Goal: Task Accomplishment & Management: Use online tool/utility

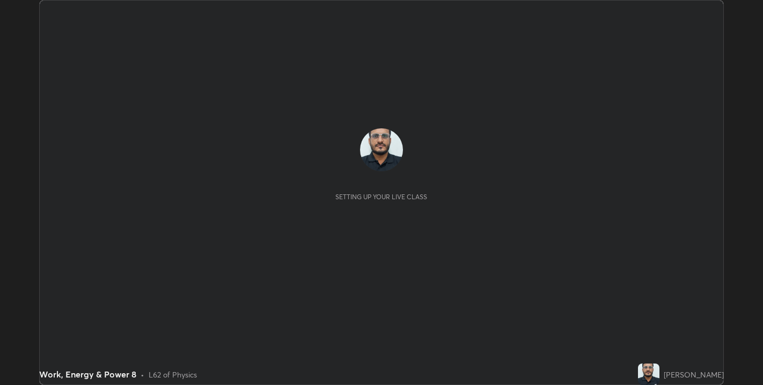
scroll to position [385, 763]
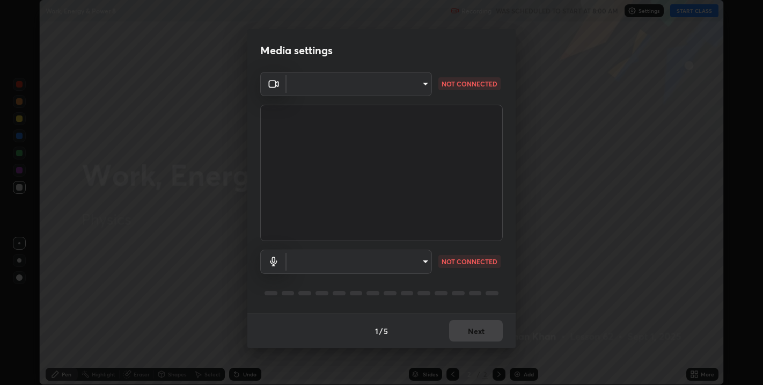
type input "67417adfccfa8b42c30ef4407fe4a6c493a28e79373338af571501226f50bce5"
type input "default"
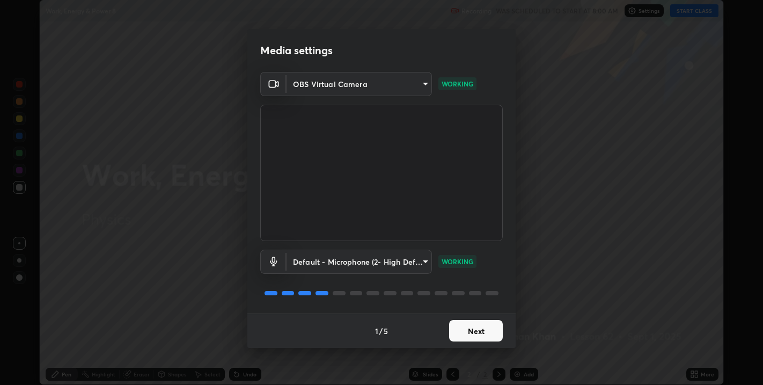
click at [475, 330] on button "Next" at bounding box center [476, 330] width 54 height 21
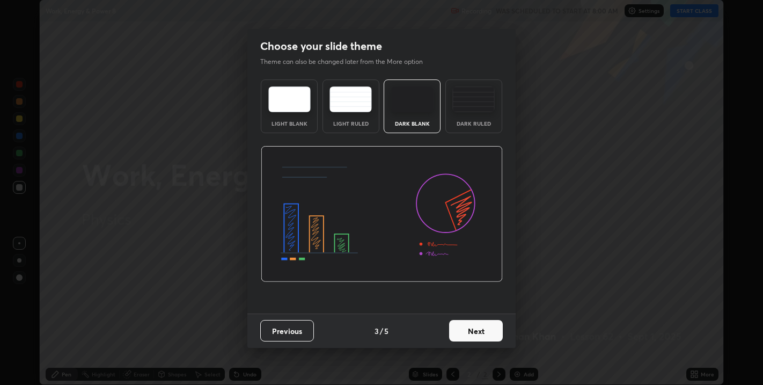
click at [475, 329] on button "Next" at bounding box center [476, 330] width 54 height 21
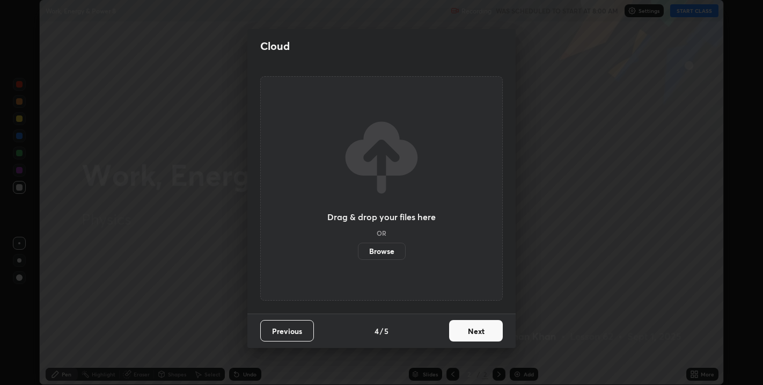
click at [475, 329] on button "Next" at bounding box center [476, 330] width 54 height 21
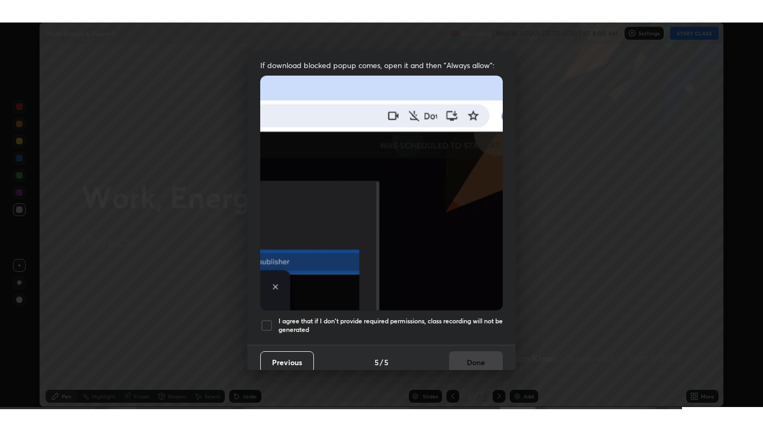
scroll to position [217, 0]
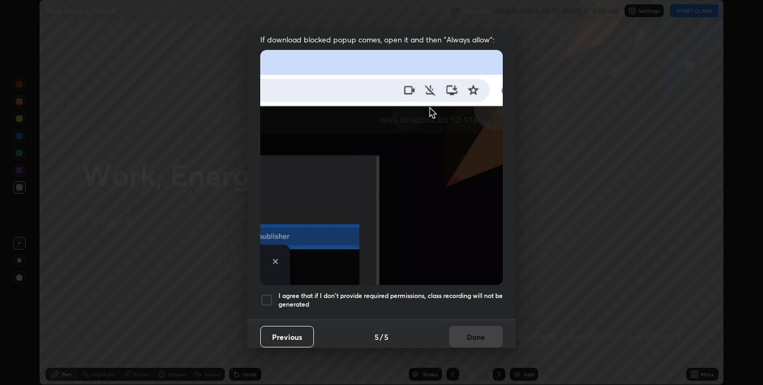
click at [265, 294] on div at bounding box center [266, 300] width 13 height 13
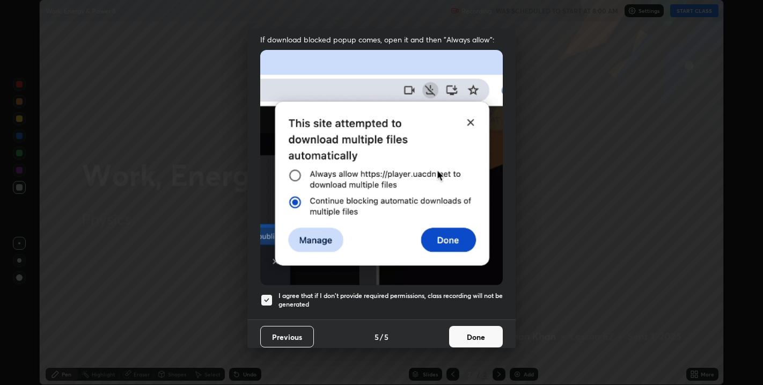
click at [471, 326] on button "Done" at bounding box center [476, 336] width 54 height 21
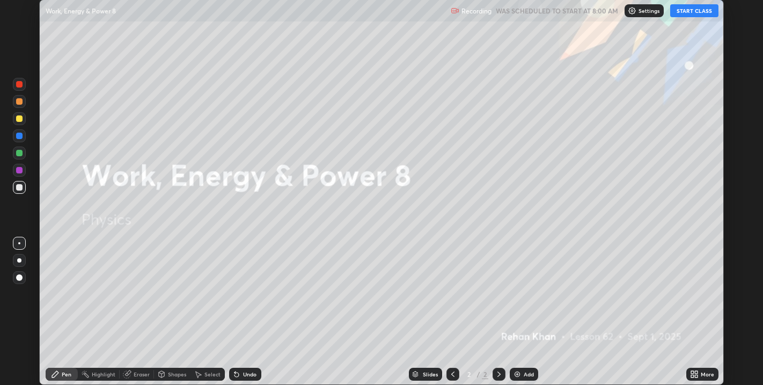
click at [683, 12] on button "START CLASS" at bounding box center [694, 10] width 48 height 13
click at [693, 376] on icon at bounding box center [692, 376] width 3 height 3
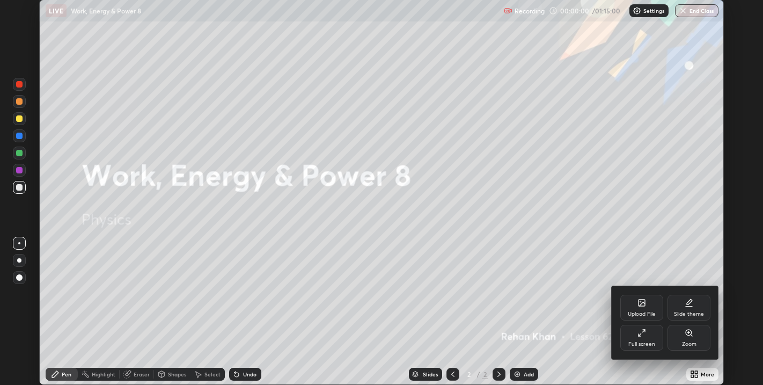
click at [645, 338] on div "Full screen" at bounding box center [642, 338] width 43 height 26
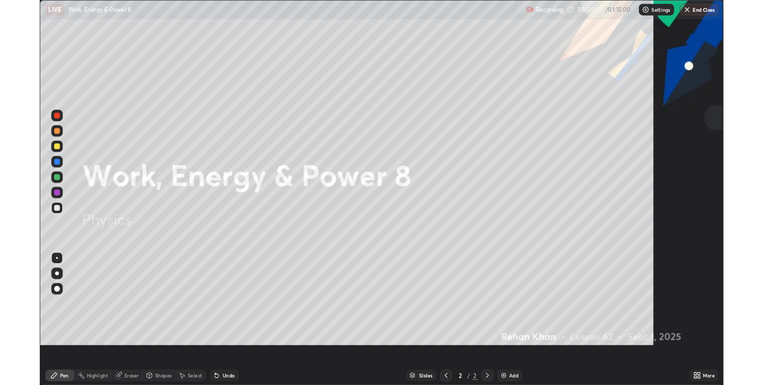
scroll to position [429, 763]
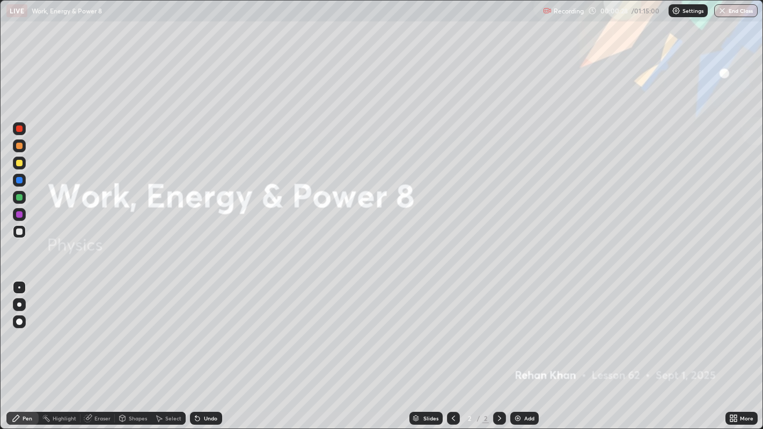
click at [524, 384] on div "Add" at bounding box center [529, 418] width 10 height 5
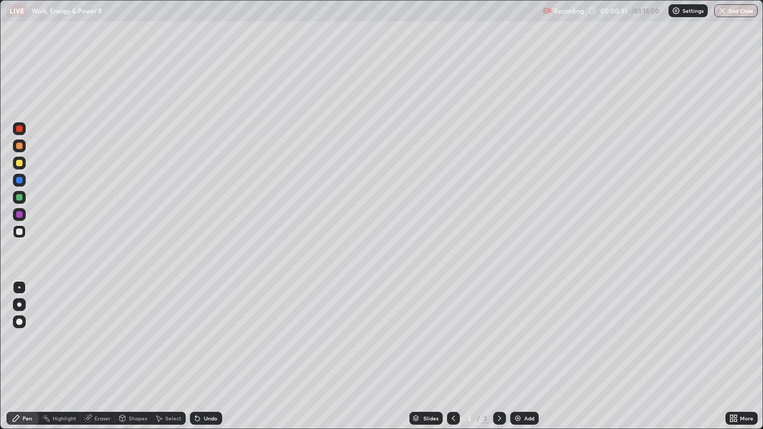
click at [17, 305] on div at bounding box center [19, 305] width 4 height 4
click at [22, 230] on div at bounding box center [19, 232] width 6 height 6
click at [17, 148] on div at bounding box center [19, 146] width 6 height 6
click at [16, 230] on div at bounding box center [19, 232] width 6 height 6
click at [132, 384] on div "Shapes" at bounding box center [133, 418] width 37 height 13
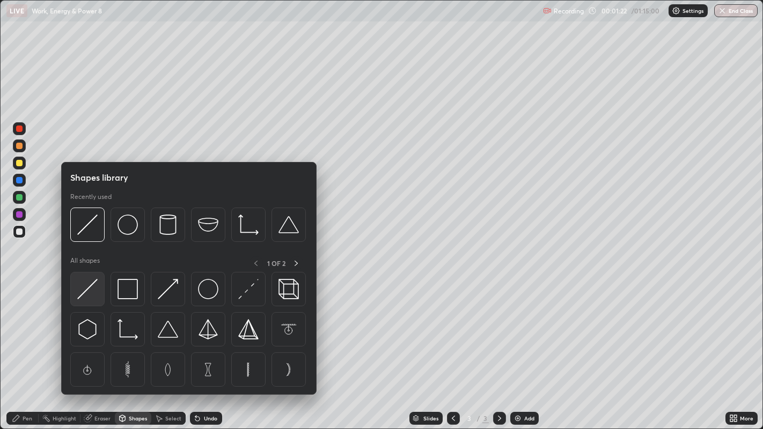
click at [92, 296] on img at bounding box center [87, 289] width 20 height 20
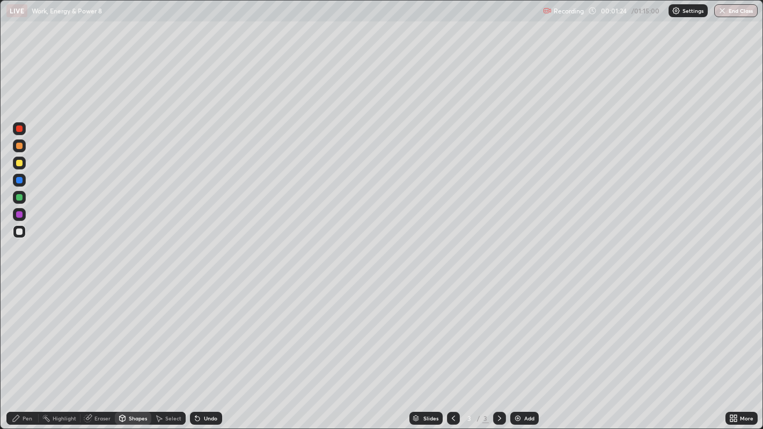
click at [21, 163] on div at bounding box center [19, 163] width 6 height 6
click at [21, 146] on div at bounding box center [19, 146] width 6 height 6
click at [19, 200] on div at bounding box center [19, 197] width 6 height 6
click at [20, 148] on div at bounding box center [19, 146] width 6 height 6
click at [20, 384] on icon at bounding box center [16, 418] width 9 height 9
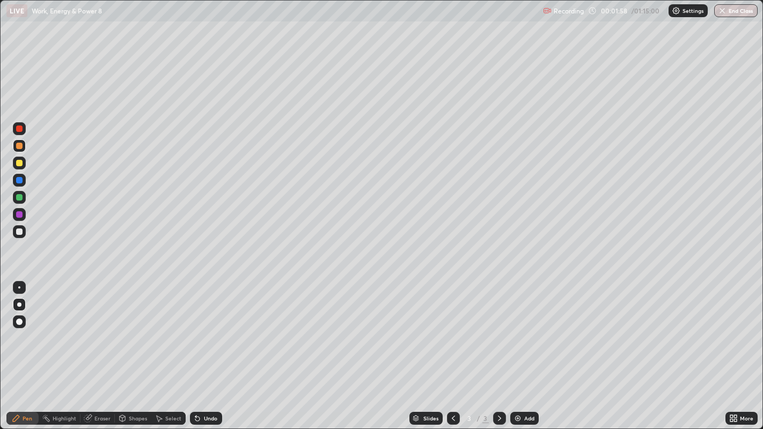
click at [19, 199] on div at bounding box center [19, 197] width 6 height 6
click at [21, 130] on div at bounding box center [19, 129] width 6 height 6
click at [19, 232] on div at bounding box center [19, 232] width 6 height 6
click at [204, 384] on div "Undo" at bounding box center [210, 418] width 13 height 5
click at [210, 384] on div "Undo" at bounding box center [210, 418] width 13 height 5
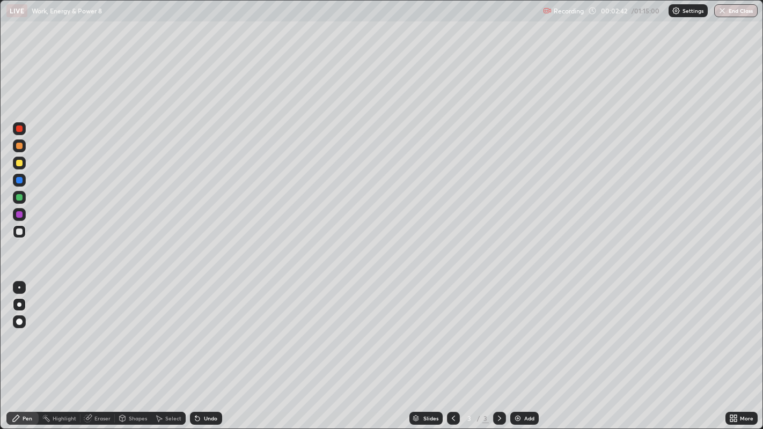
click at [212, 384] on div "Undo" at bounding box center [210, 418] width 13 height 5
click at [19, 131] on div at bounding box center [19, 129] width 6 height 6
click at [18, 148] on div at bounding box center [19, 146] width 6 height 6
click at [20, 164] on div at bounding box center [19, 163] width 6 height 6
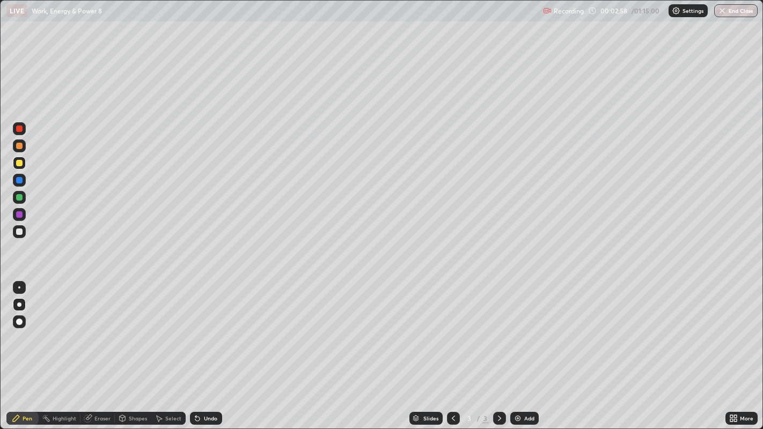
click at [18, 231] on div at bounding box center [19, 232] width 6 height 6
click at [19, 287] on div at bounding box center [19, 288] width 2 height 2
click at [18, 132] on div at bounding box center [19, 129] width 6 height 6
click at [18, 147] on div at bounding box center [19, 146] width 6 height 6
click at [20, 230] on div at bounding box center [19, 232] width 6 height 6
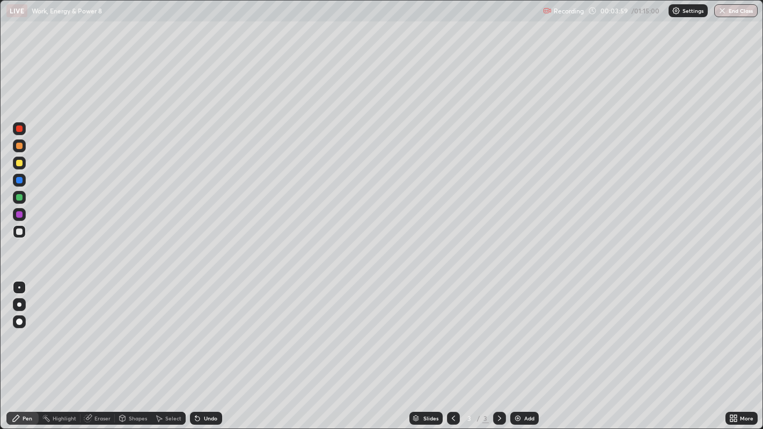
click at [19, 147] on div at bounding box center [19, 146] width 6 height 6
click at [120, 384] on div "Shapes" at bounding box center [133, 418] width 37 height 21
click at [204, 384] on div "Undo" at bounding box center [210, 418] width 13 height 5
click at [26, 384] on div "Pen" at bounding box center [28, 418] width 10 height 5
click at [141, 384] on div "Shapes" at bounding box center [133, 418] width 37 height 21
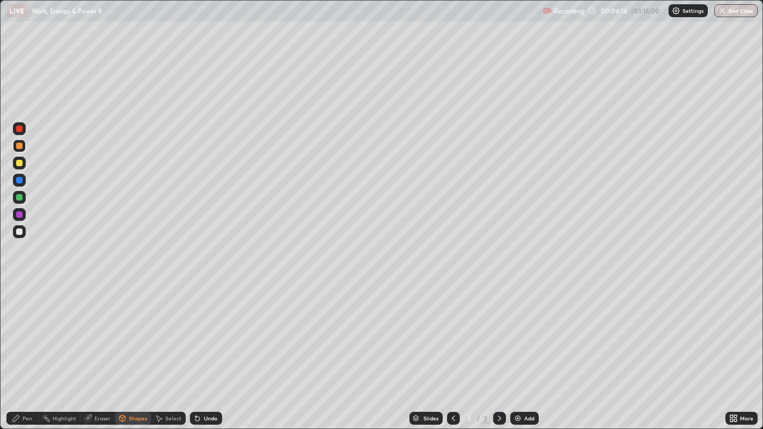
click at [211, 384] on div "Undo" at bounding box center [210, 418] width 13 height 5
click at [20, 384] on icon at bounding box center [16, 418] width 9 height 9
click at [145, 384] on div "Shapes" at bounding box center [133, 418] width 37 height 21
click at [206, 384] on div "Undo" at bounding box center [210, 418] width 13 height 5
click at [21, 384] on div "Pen" at bounding box center [22, 418] width 32 height 13
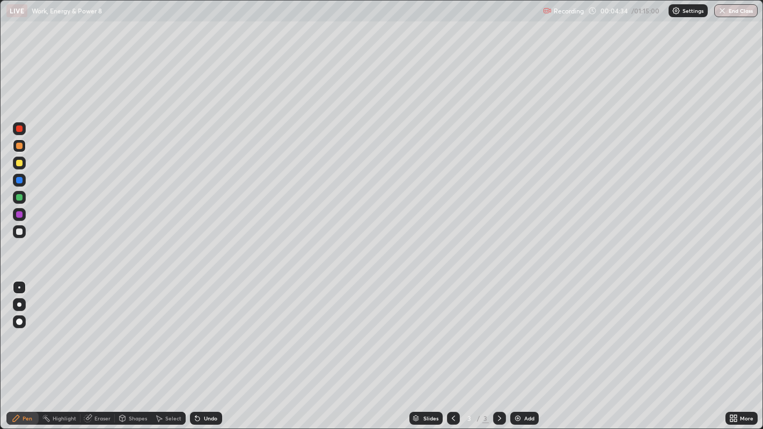
click at [95, 384] on div "Eraser" at bounding box center [102, 418] width 16 height 5
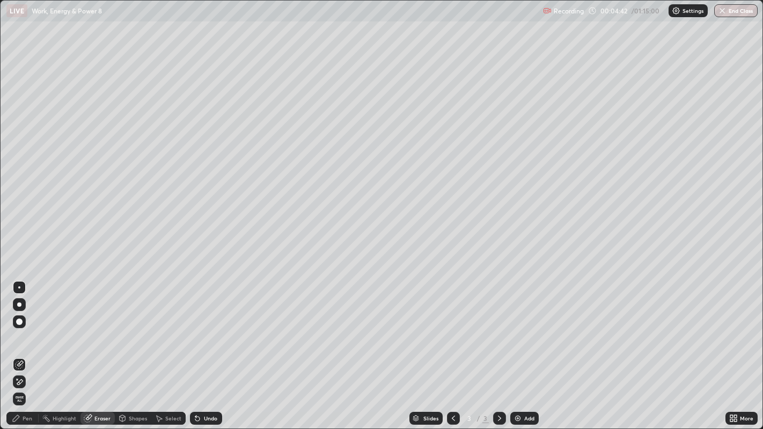
click at [20, 384] on div "Pen" at bounding box center [22, 418] width 32 height 13
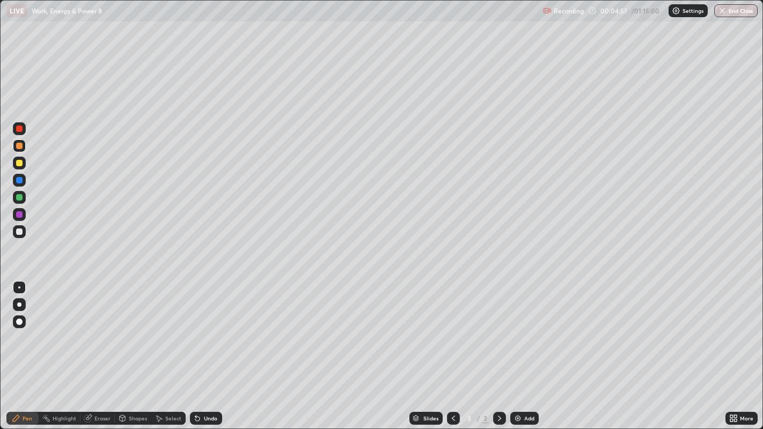
click at [18, 180] on div at bounding box center [19, 180] width 6 height 6
click at [16, 234] on div at bounding box center [19, 231] width 13 height 13
click at [19, 180] on div at bounding box center [19, 180] width 6 height 6
click at [22, 231] on div at bounding box center [19, 232] width 6 height 6
click at [200, 384] on div "Undo" at bounding box center [206, 418] width 32 height 13
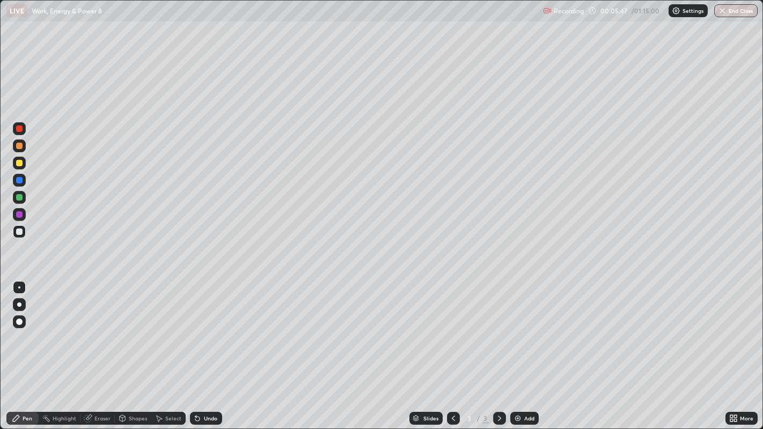
click at [201, 384] on div "Undo" at bounding box center [206, 418] width 32 height 13
click at [208, 384] on div "Undo" at bounding box center [210, 418] width 13 height 5
click at [209, 384] on div "Undo" at bounding box center [210, 418] width 13 height 5
click at [20, 163] on div at bounding box center [19, 163] width 6 height 6
click at [22, 145] on div at bounding box center [19, 146] width 6 height 6
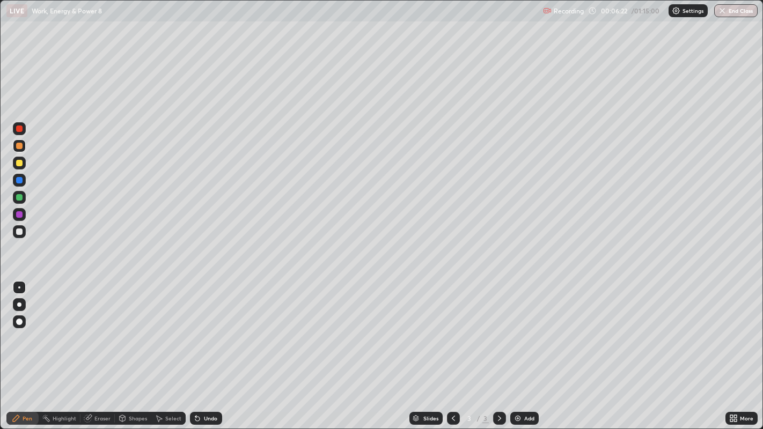
click at [20, 181] on div at bounding box center [19, 180] width 6 height 6
click at [23, 146] on div at bounding box center [19, 146] width 13 height 13
click at [18, 232] on div at bounding box center [19, 232] width 6 height 6
click at [200, 384] on div "Undo" at bounding box center [206, 418] width 32 height 13
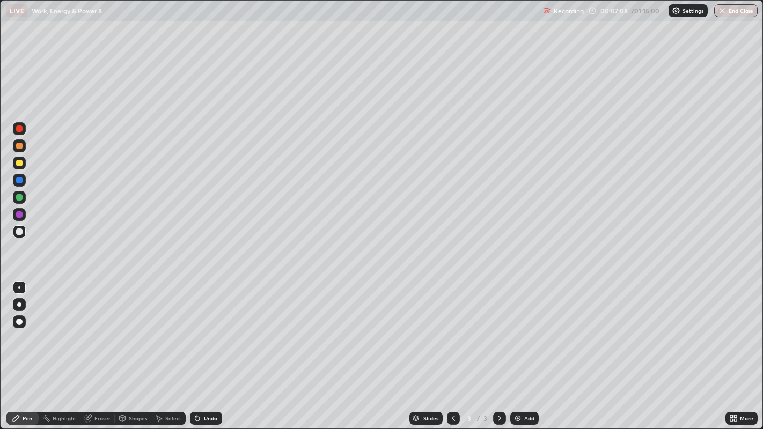
click at [198, 384] on div "Undo" at bounding box center [206, 418] width 32 height 13
click at [201, 384] on div "Undo" at bounding box center [206, 418] width 32 height 13
click at [196, 384] on div "Undo" at bounding box center [206, 418] width 32 height 13
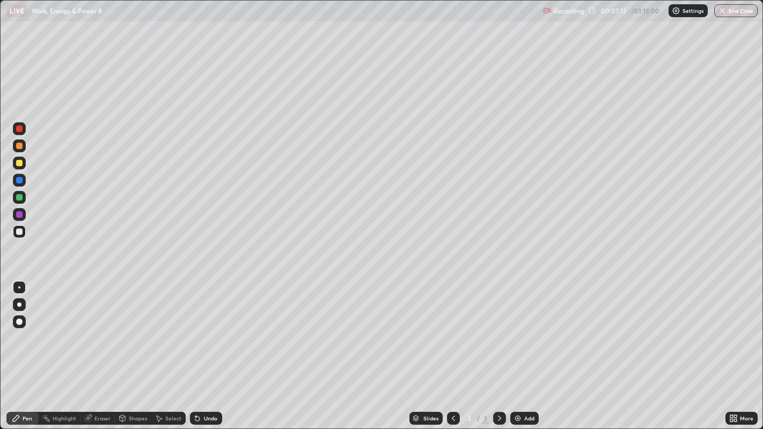
click at [195, 384] on div "Undo" at bounding box center [206, 418] width 32 height 13
click at [196, 384] on div "Undo" at bounding box center [206, 418] width 32 height 13
click at [17, 304] on div at bounding box center [19, 305] width 4 height 4
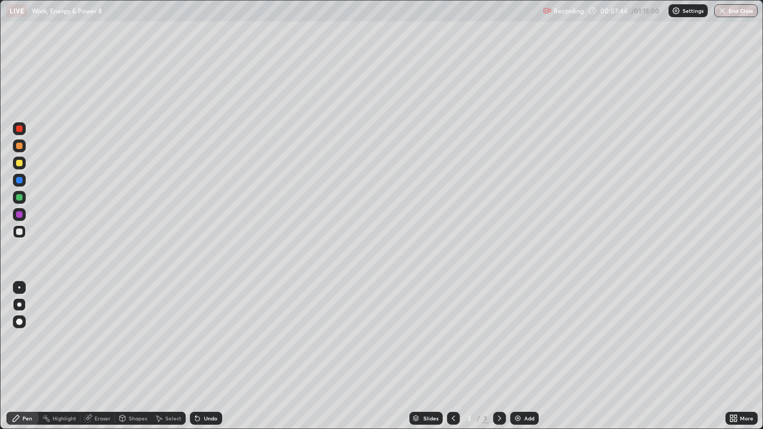
click at [16, 165] on div at bounding box center [19, 163] width 6 height 6
click at [18, 149] on div at bounding box center [19, 146] width 6 height 6
click at [18, 164] on div at bounding box center [19, 163] width 6 height 6
click at [20, 303] on div at bounding box center [19, 305] width 4 height 4
click at [20, 286] on div at bounding box center [19, 287] width 13 height 13
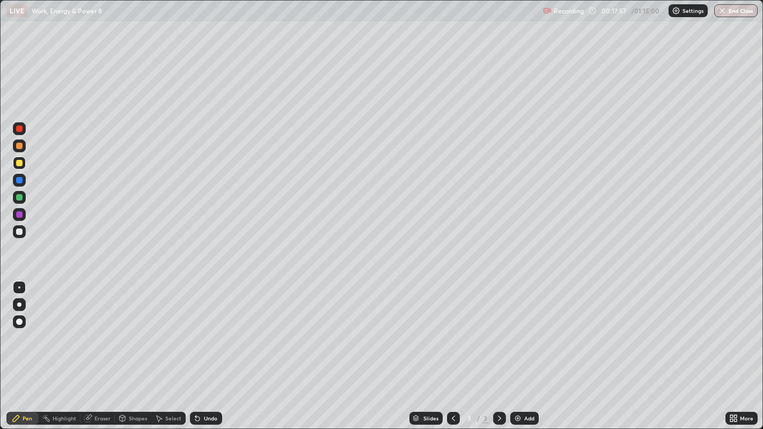
click at [102, 384] on div "Eraser" at bounding box center [102, 418] width 16 height 5
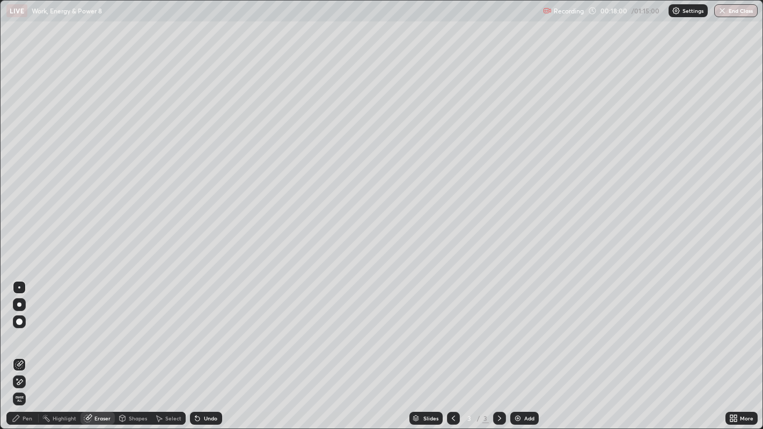
click at [27, 384] on div "Pen" at bounding box center [28, 418] width 10 height 5
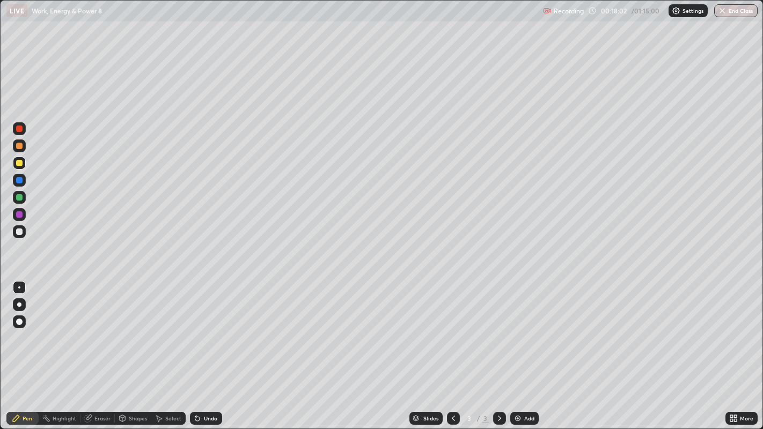
click at [19, 231] on div at bounding box center [19, 232] width 6 height 6
click at [523, 384] on div "Add" at bounding box center [525, 418] width 28 height 13
click at [19, 237] on div at bounding box center [19, 231] width 13 height 13
click at [19, 304] on div at bounding box center [19, 305] width 4 height 4
click at [210, 384] on div "Undo" at bounding box center [206, 418] width 32 height 13
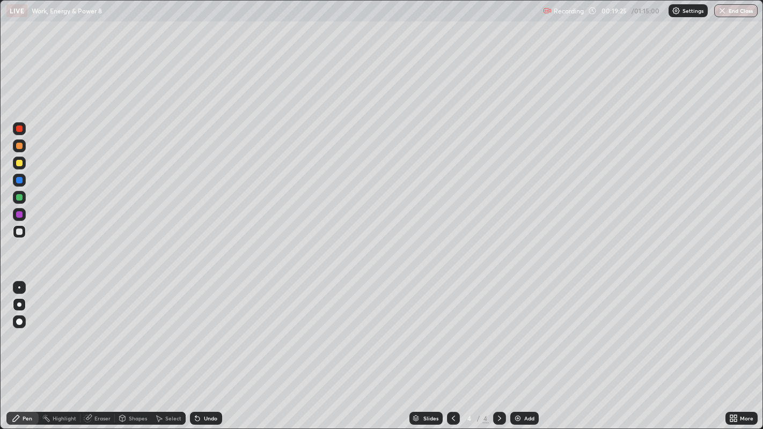
click at [19, 180] on div at bounding box center [19, 180] width 6 height 6
click at [20, 231] on div at bounding box center [19, 232] width 6 height 6
click at [17, 181] on div at bounding box center [19, 180] width 6 height 6
click at [17, 233] on div at bounding box center [19, 232] width 6 height 6
click at [452, 384] on icon at bounding box center [453, 418] width 9 height 9
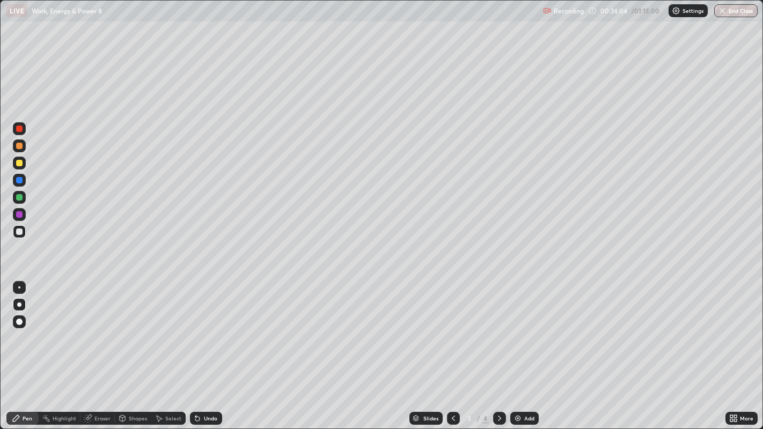
click at [498, 384] on icon at bounding box center [499, 418] width 9 height 9
click at [520, 384] on img at bounding box center [518, 418] width 9 height 9
click at [18, 230] on div at bounding box center [19, 232] width 6 height 6
click at [17, 149] on div at bounding box center [19, 146] width 13 height 13
click at [20, 231] on div at bounding box center [19, 232] width 6 height 6
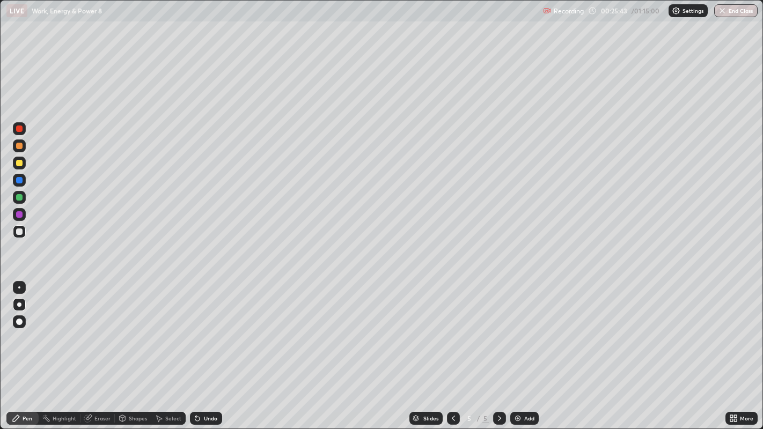
click at [210, 384] on div "Undo" at bounding box center [210, 418] width 13 height 5
click at [452, 384] on icon at bounding box center [453, 418] width 9 height 9
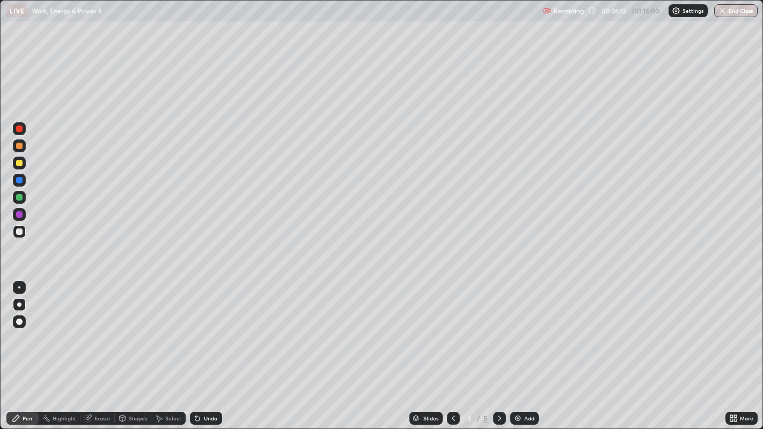
click at [497, 384] on icon at bounding box center [499, 418] width 9 height 9
click at [498, 384] on icon at bounding box center [499, 418] width 9 height 9
click at [18, 232] on div at bounding box center [19, 232] width 6 height 6
click at [20, 231] on div at bounding box center [19, 232] width 6 height 6
click at [18, 237] on div at bounding box center [19, 231] width 13 height 13
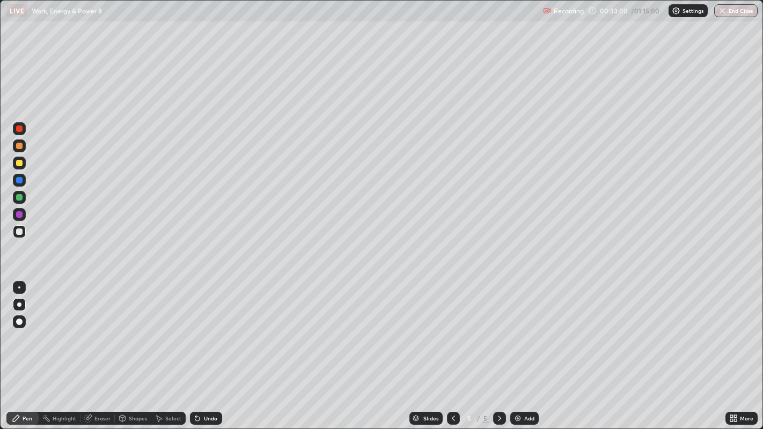
click at [19, 181] on div at bounding box center [19, 180] width 6 height 6
click at [525, 384] on div "Add" at bounding box center [529, 418] width 10 height 5
click at [18, 231] on div at bounding box center [19, 232] width 6 height 6
click at [18, 232] on div at bounding box center [19, 232] width 6 height 6
click at [204, 384] on div "Undo" at bounding box center [210, 418] width 13 height 5
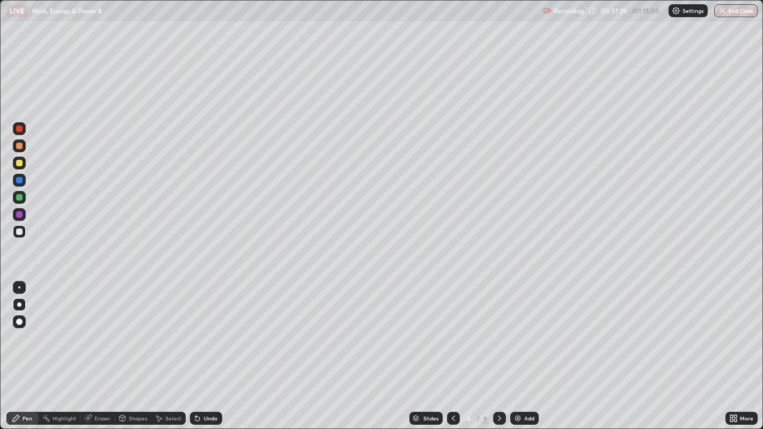
click at [18, 164] on div at bounding box center [19, 163] width 6 height 6
click at [201, 384] on div "Undo" at bounding box center [206, 418] width 32 height 13
click at [198, 384] on icon at bounding box center [197, 418] width 9 height 9
click at [20, 146] on div at bounding box center [19, 146] width 6 height 6
click at [165, 384] on div "Select" at bounding box center [168, 418] width 34 height 13
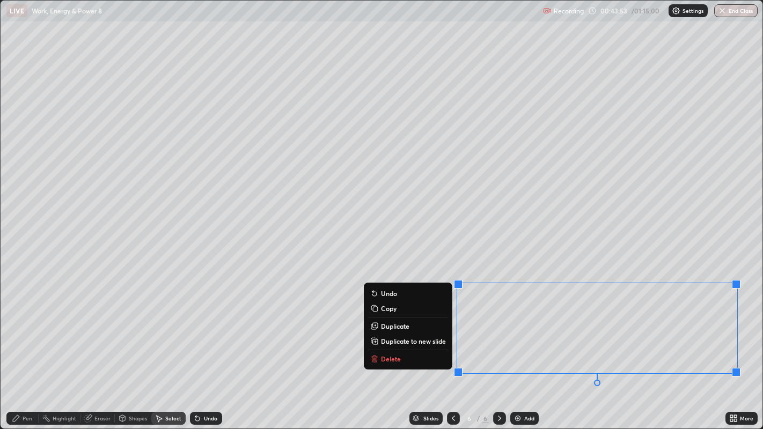
click at [407, 342] on p "Duplicate to new slide" at bounding box center [413, 341] width 65 height 9
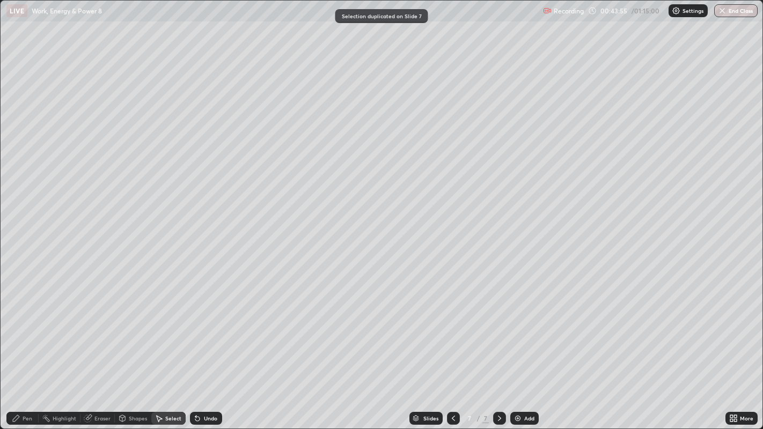
click at [21, 384] on div "Pen" at bounding box center [22, 418] width 32 height 13
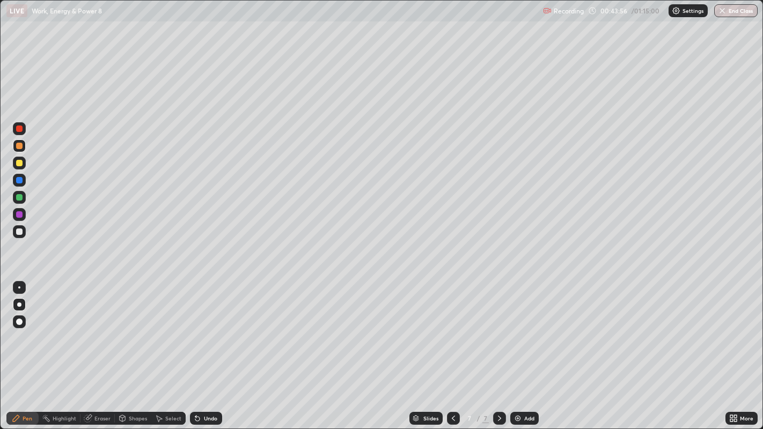
click at [18, 231] on div at bounding box center [19, 232] width 6 height 6
click at [522, 384] on div "Add" at bounding box center [525, 418] width 28 height 13
click at [19, 231] on div at bounding box center [19, 232] width 6 height 6
click at [19, 164] on div at bounding box center [19, 163] width 6 height 6
click at [16, 164] on div at bounding box center [19, 163] width 6 height 6
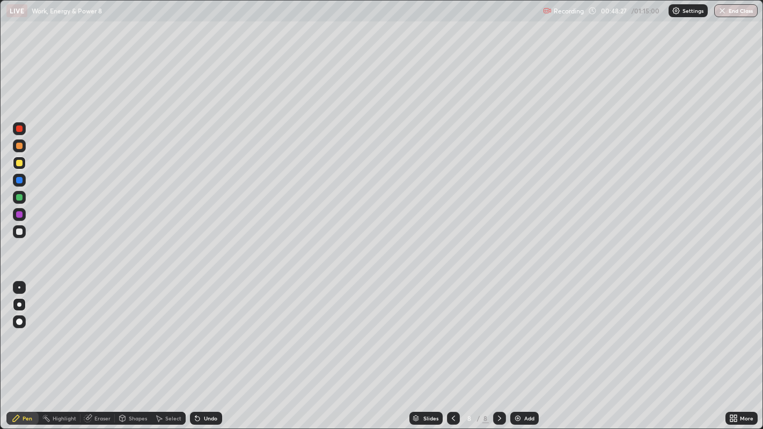
click at [107, 384] on div "Eraser" at bounding box center [98, 418] width 34 height 13
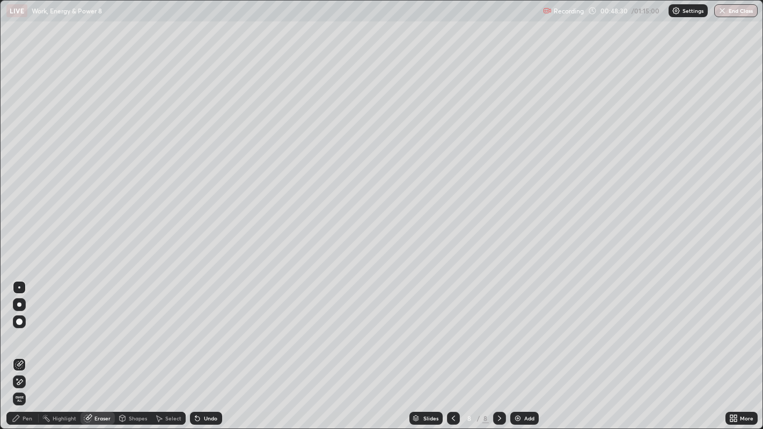
click at [27, 384] on div "Pen" at bounding box center [28, 418] width 10 height 5
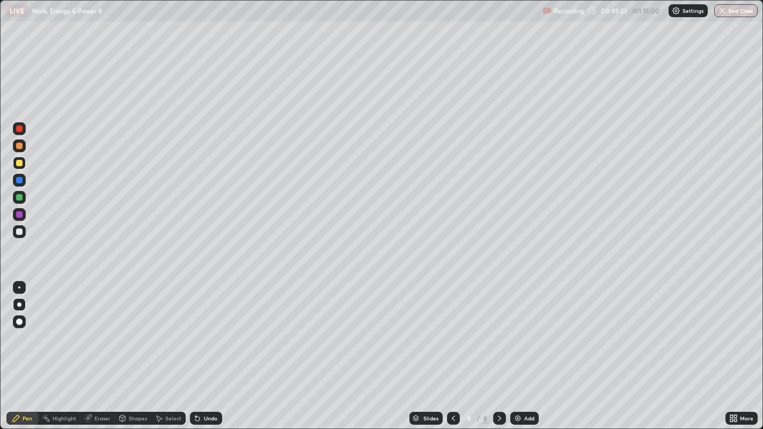
click at [101, 384] on div "Eraser" at bounding box center [102, 418] width 16 height 5
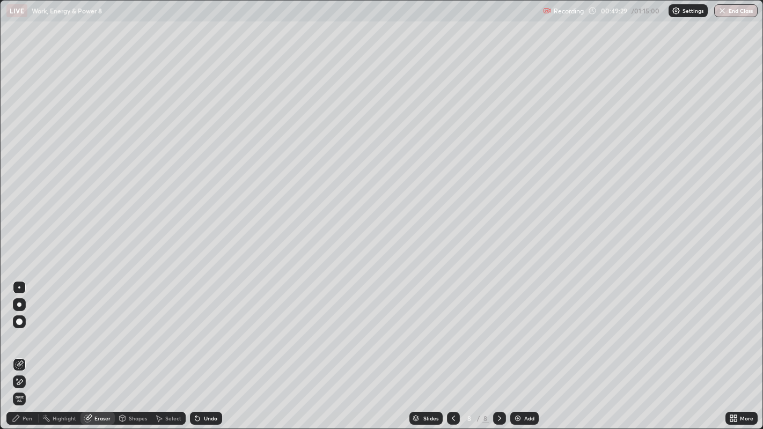
click at [18, 384] on icon at bounding box center [16, 418] width 9 height 9
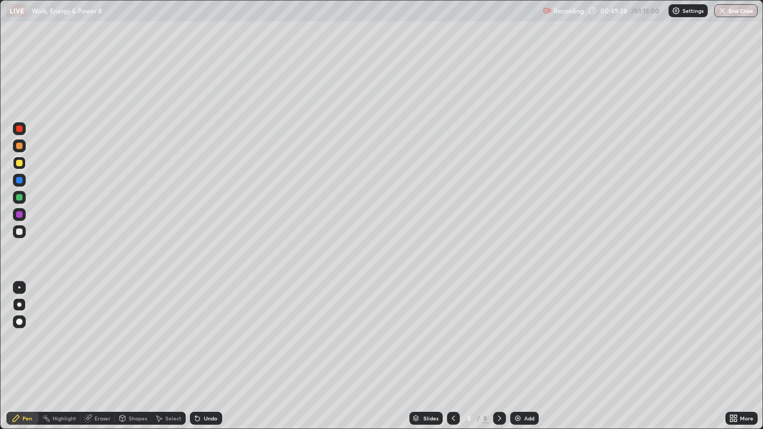
click at [21, 232] on div at bounding box center [19, 232] width 6 height 6
click at [167, 384] on div "Select" at bounding box center [173, 418] width 16 height 5
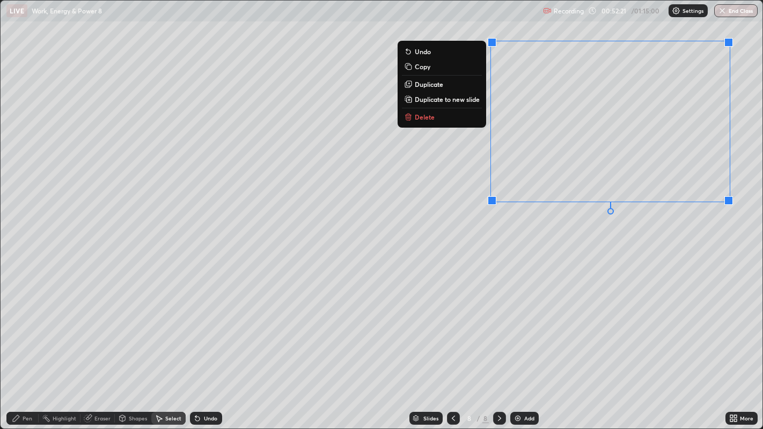
click at [447, 101] on p "Duplicate to new slide" at bounding box center [447, 99] width 65 height 9
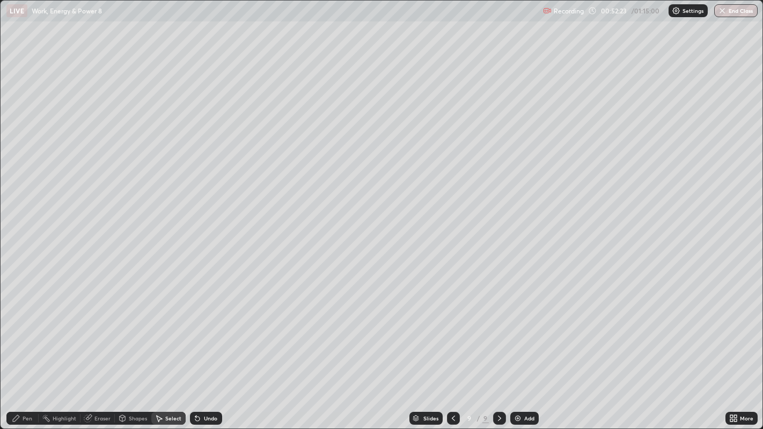
click at [22, 384] on div "Pen" at bounding box center [22, 418] width 32 height 13
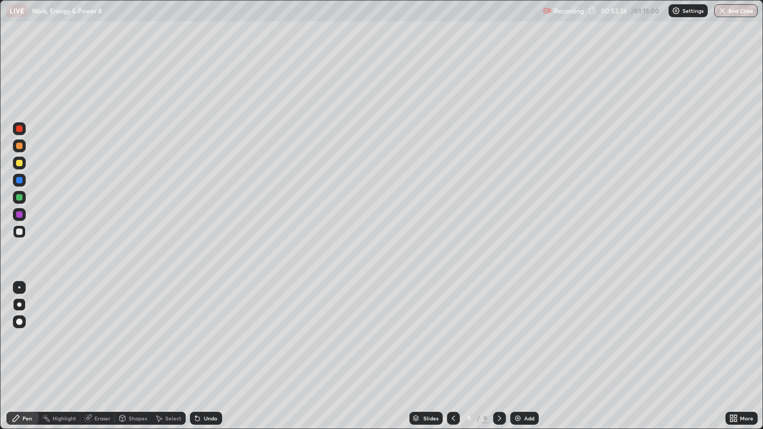
click at [19, 234] on div at bounding box center [19, 232] width 6 height 6
click at [519, 384] on img at bounding box center [518, 418] width 9 height 9
click at [18, 231] on div at bounding box center [19, 232] width 6 height 6
click at [18, 145] on div at bounding box center [19, 146] width 6 height 6
click at [135, 384] on div "Shapes" at bounding box center [138, 418] width 18 height 5
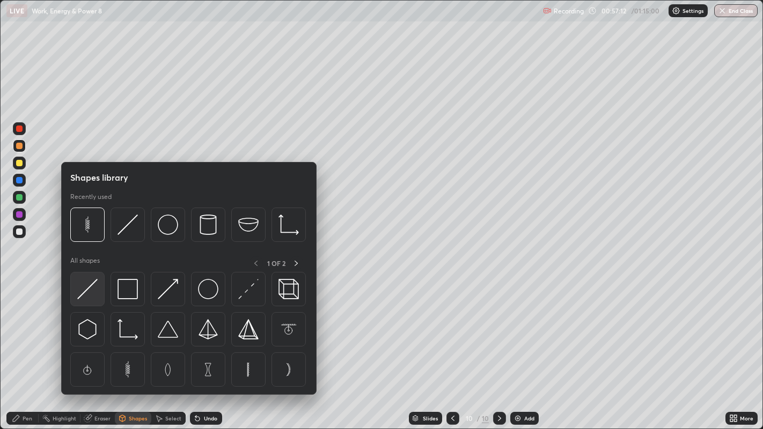
click at [87, 286] on img at bounding box center [87, 289] width 20 height 20
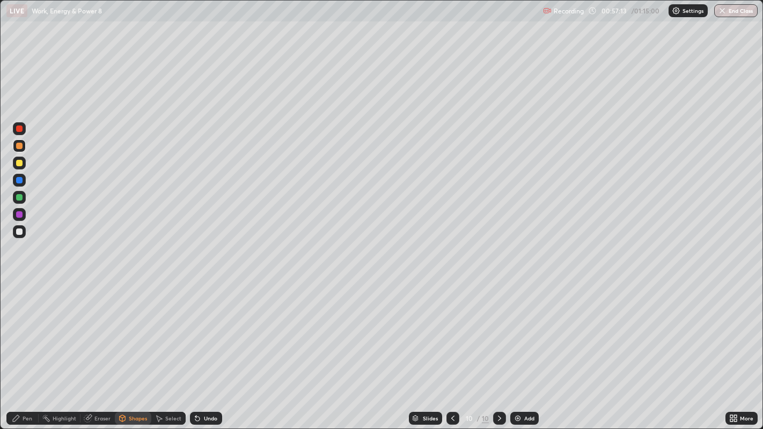
click at [19, 229] on div at bounding box center [19, 232] width 6 height 6
click at [25, 384] on div "Pen" at bounding box center [22, 418] width 32 height 13
click at [19, 163] on div at bounding box center [19, 163] width 6 height 6
click at [20, 144] on div at bounding box center [19, 146] width 6 height 6
click at [17, 232] on div at bounding box center [19, 232] width 6 height 6
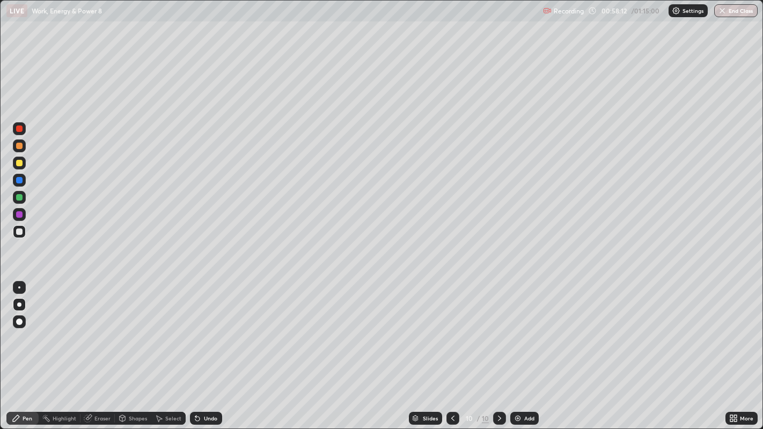
click at [205, 384] on div "Undo" at bounding box center [206, 418] width 32 height 13
click at [207, 384] on div "Undo" at bounding box center [210, 418] width 13 height 5
click at [208, 384] on div "Undo" at bounding box center [210, 418] width 13 height 5
click at [207, 384] on div "Undo" at bounding box center [210, 418] width 13 height 5
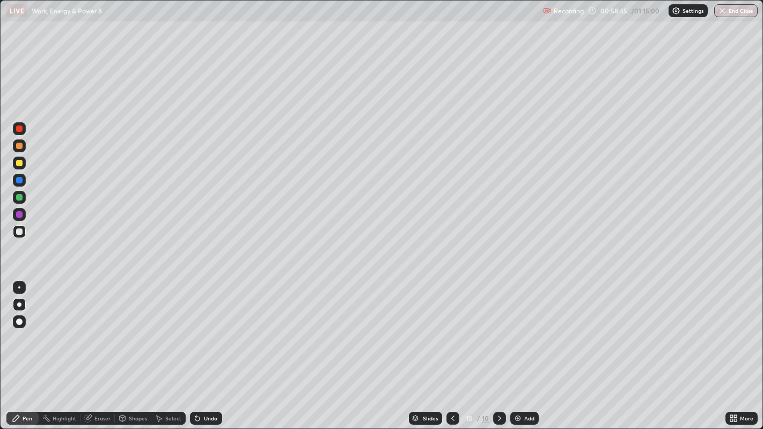
click at [20, 164] on div at bounding box center [19, 163] width 6 height 6
click at [18, 131] on div at bounding box center [19, 129] width 6 height 6
click at [16, 234] on div at bounding box center [19, 232] width 6 height 6
click at [17, 130] on div at bounding box center [19, 129] width 6 height 6
click at [19, 234] on div at bounding box center [19, 232] width 6 height 6
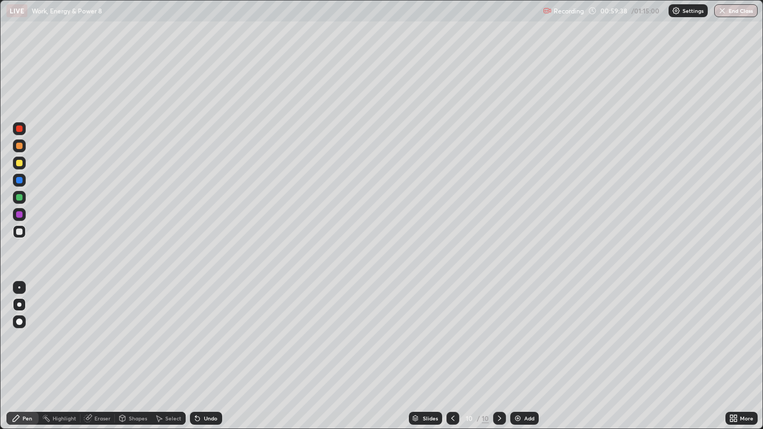
click at [207, 384] on div "Undo" at bounding box center [206, 418] width 32 height 13
click at [208, 384] on div "Undo" at bounding box center [206, 418] width 32 height 13
click at [207, 384] on div "Undo" at bounding box center [206, 418] width 32 height 13
click at [447, 384] on div at bounding box center [453, 418] width 13 height 21
click at [208, 384] on div "Undo" at bounding box center [210, 418] width 13 height 5
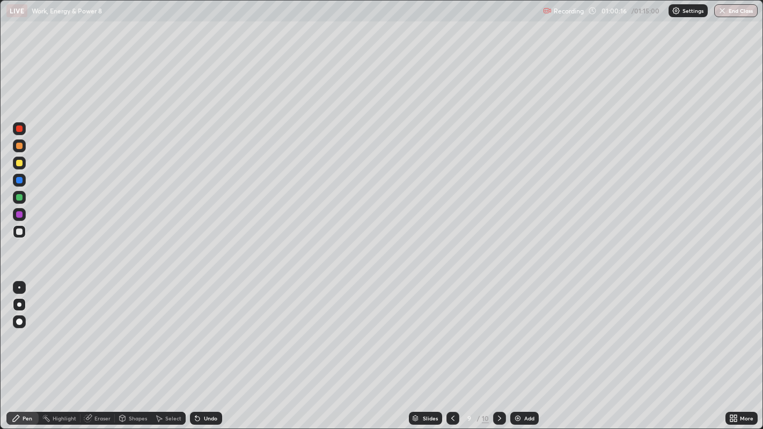
click at [499, 384] on icon at bounding box center [499, 418] width 9 height 9
click at [18, 145] on div at bounding box center [19, 146] width 6 height 6
click at [207, 384] on div "Undo" at bounding box center [206, 418] width 32 height 13
click at [17, 131] on div at bounding box center [19, 129] width 6 height 6
click at [523, 384] on div "Add" at bounding box center [525, 418] width 28 height 13
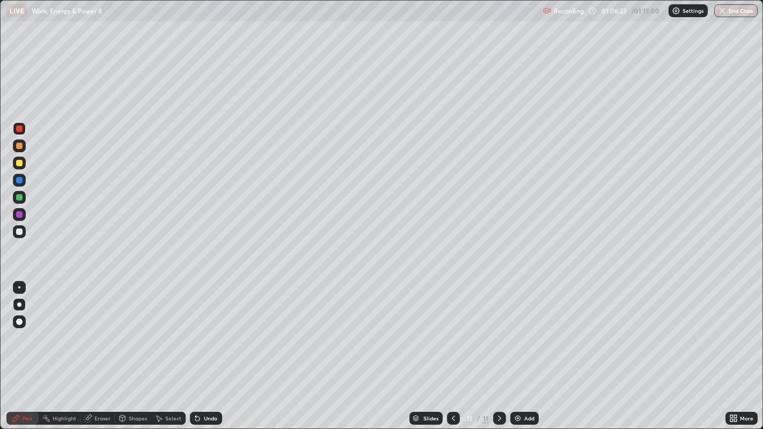
click at [17, 231] on div at bounding box center [19, 232] width 6 height 6
click at [18, 147] on div at bounding box center [19, 146] width 6 height 6
click at [20, 231] on div at bounding box center [19, 232] width 6 height 6
click at [201, 384] on div "Undo" at bounding box center [206, 418] width 32 height 13
click at [202, 384] on div "Undo" at bounding box center [206, 418] width 32 height 13
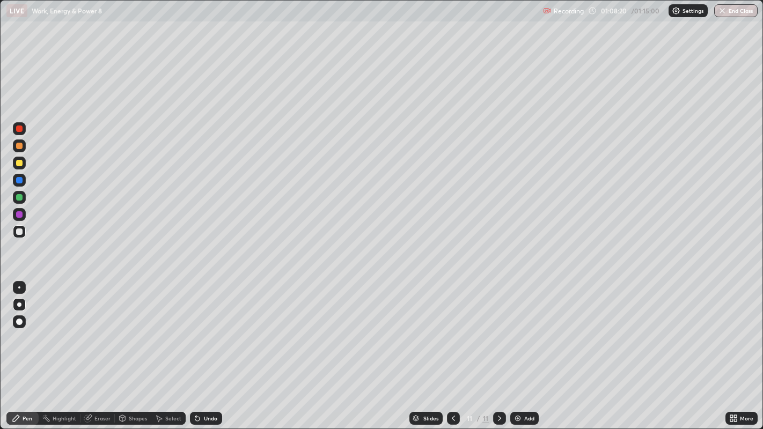
click at [18, 183] on div at bounding box center [19, 180] width 6 height 6
click at [17, 233] on div at bounding box center [19, 232] width 6 height 6
click at [206, 384] on div "Undo" at bounding box center [210, 418] width 13 height 5
click at [201, 384] on div "Undo" at bounding box center [206, 418] width 32 height 13
click at [200, 384] on icon at bounding box center [197, 418] width 9 height 9
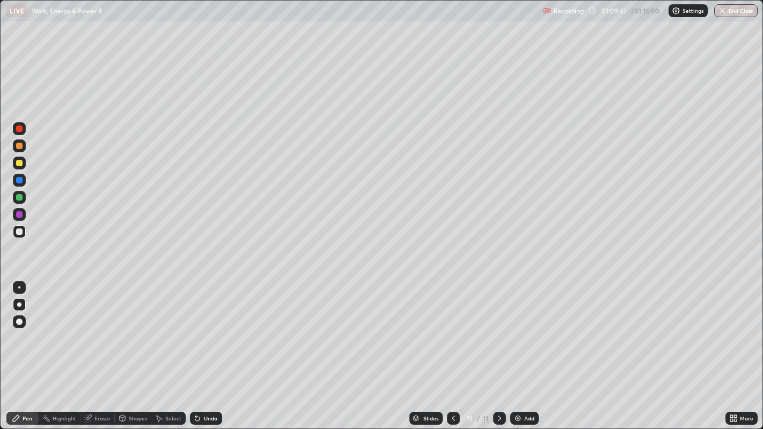
click at [199, 384] on icon at bounding box center [197, 418] width 9 height 9
click at [197, 384] on div "Undo" at bounding box center [206, 418] width 32 height 13
click at [209, 384] on div "Undo" at bounding box center [210, 418] width 13 height 5
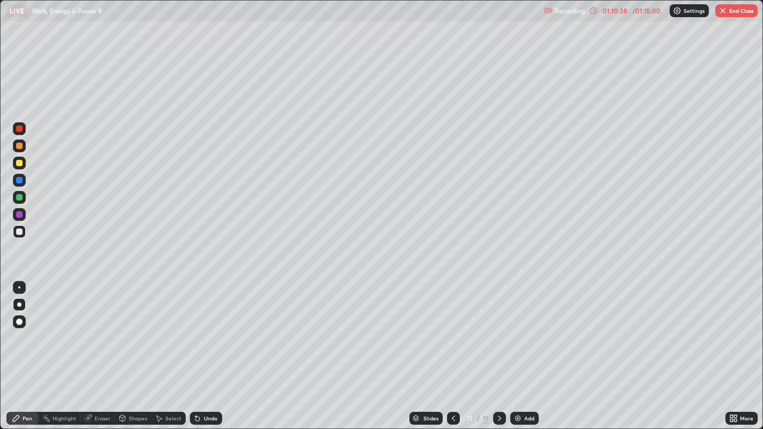
click at [20, 166] on div at bounding box center [19, 163] width 6 height 6
click at [19, 145] on div at bounding box center [19, 146] width 6 height 6
click at [215, 384] on div "Undo" at bounding box center [210, 418] width 13 height 5
click at [207, 384] on div "Undo" at bounding box center [206, 418] width 32 height 13
click at [649, 10] on div "/ 01:15:00" at bounding box center [646, 11] width 33 height 6
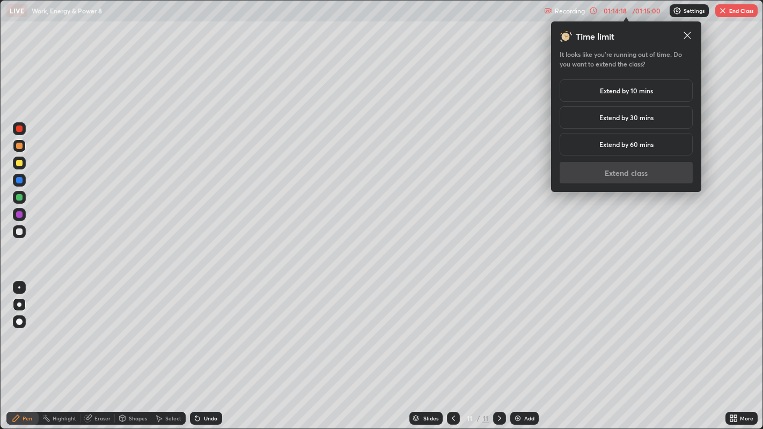
click at [635, 91] on h5 "Extend by 10 mins" at bounding box center [626, 91] width 53 height 10
click at [631, 177] on button "Extend class" at bounding box center [626, 172] width 133 height 21
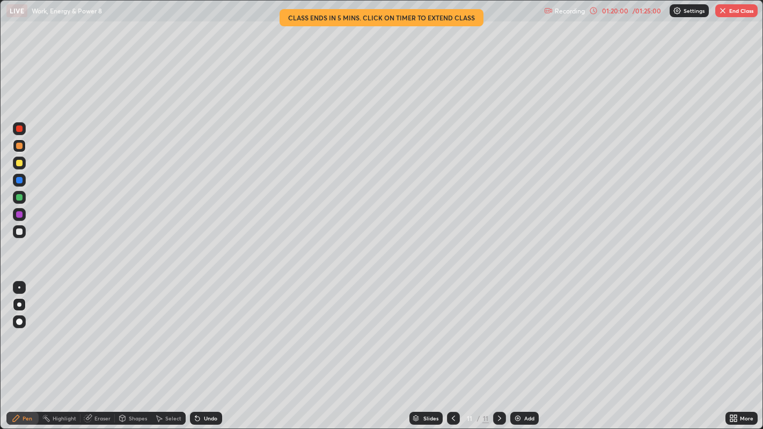
click at [453, 384] on icon at bounding box center [453, 418] width 3 height 5
click at [454, 384] on icon at bounding box center [453, 418] width 9 height 9
click at [452, 384] on icon at bounding box center [453, 418] width 3 height 5
click at [452, 384] on icon at bounding box center [453, 418] width 9 height 9
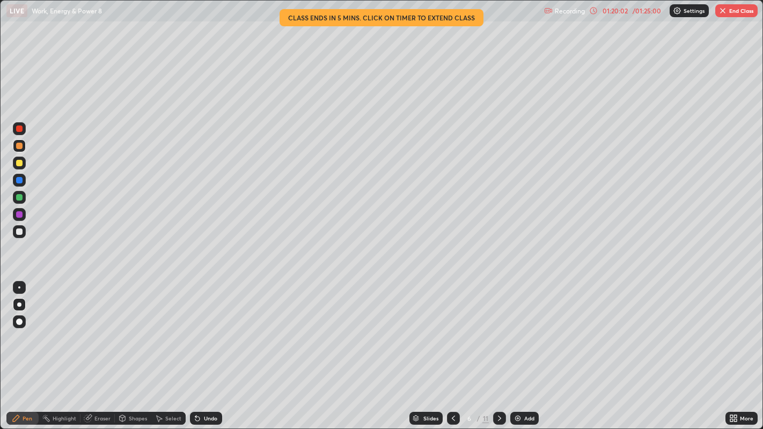
click at [454, 384] on icon at bounding box center [453, 418] width 3 height 5
click at [452, 384] on icon at bounding box center [453, 418] width 9 height 9
click at [453, 384] on icon at bounding box center [453, 418] width 3 height 5
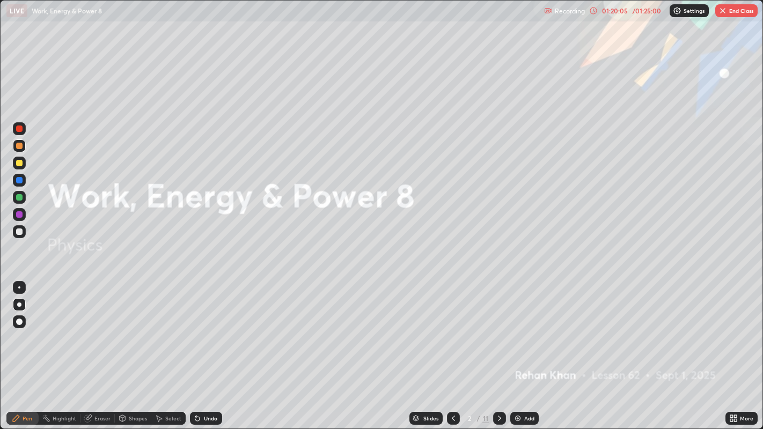
click at [498, 384] on icon at bounding box center [499, 418] width 9 height 9
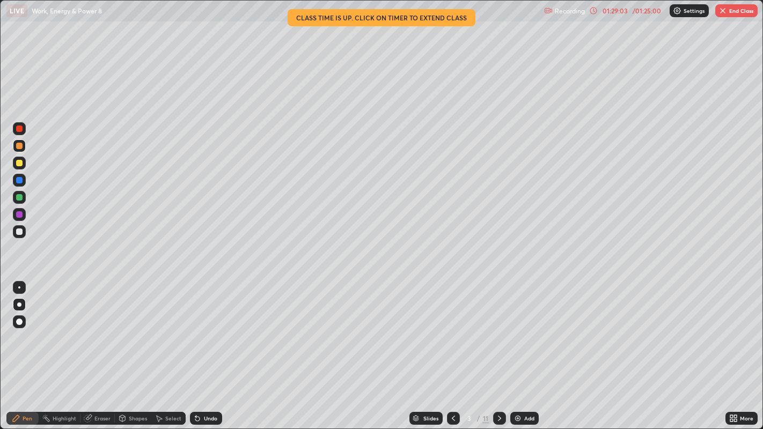
click at [500, 384] on icon at bounding box center [499, 418] width 9 height 9
click at [733, 7] on button "End Class" at bounding box center [737, 10] width 42 height 13
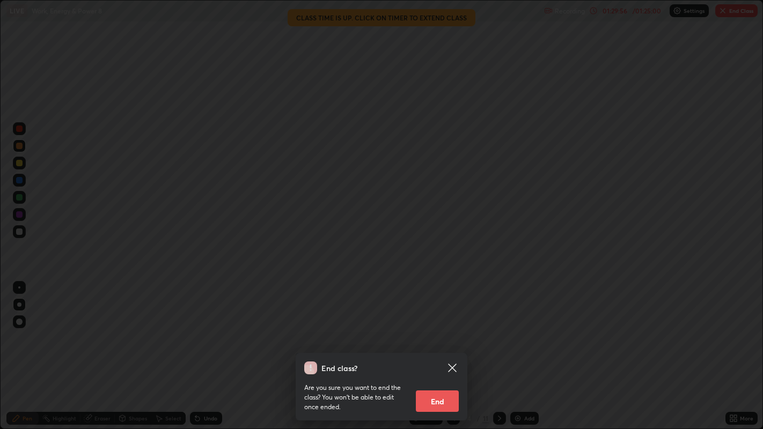
click at [442, 384] on button "End" at bounding box center [437, 401] width 43 height 21
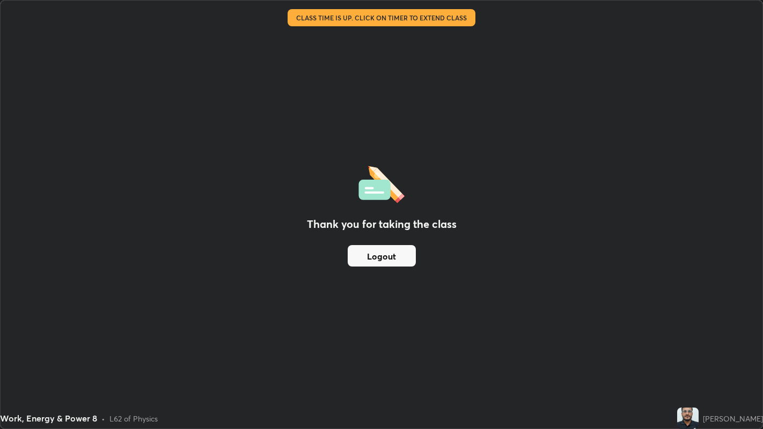
click at [399, 257] on button "Logout" at bounding box center [382, 255] width 68 height 21
click at [399, 258] on button "Logout" at bounding box center [382, 255] width 68 height 21
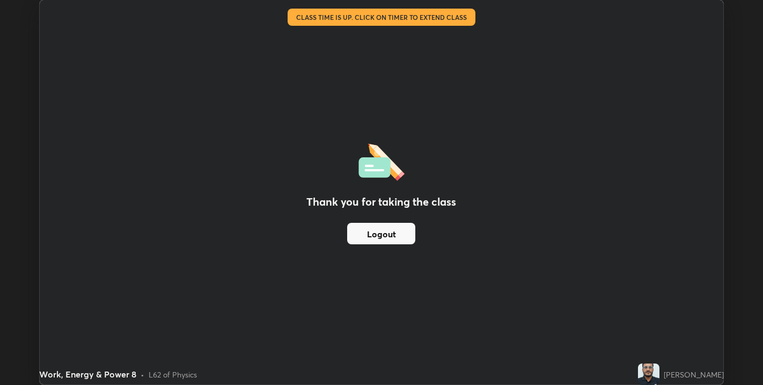
scroll to position [53297, 52919]
